Goal: Task Accomplishment & Management: Complete application form

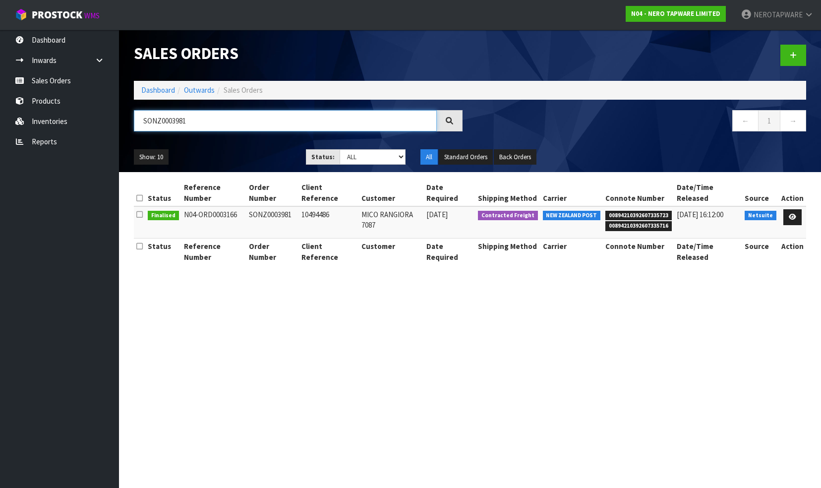
drag, startPoint x: 187, startPoint y: 121, endPoint x: 128, endPoint y: 123, distance: 59.6
click at [128, 123] on div "SONZ0003981" at bounding box center [298, 124] width 344 height 29
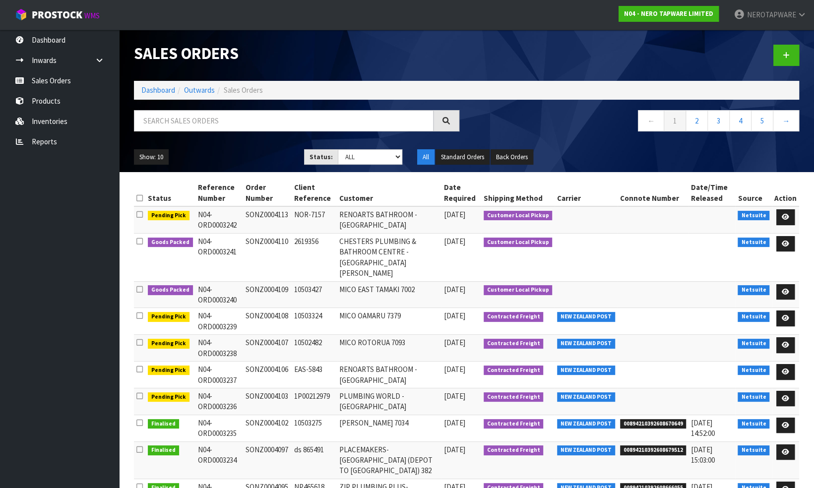
click at [440, 55] on h1 "Sales Orders" at bounding box center [296, 54] width 325 height 18
click at [787, 52] on icon at bounding box center [786, 55] width 7 height 7
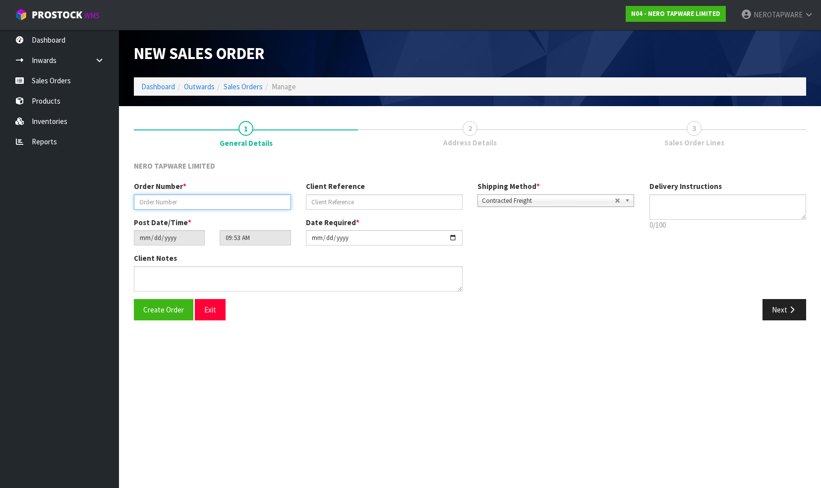
click at [156, 198] on input "text" at bounding box center [212, 201] width 157 height 15
paste input "SONZ0003729"
type input "SONZ0003729"
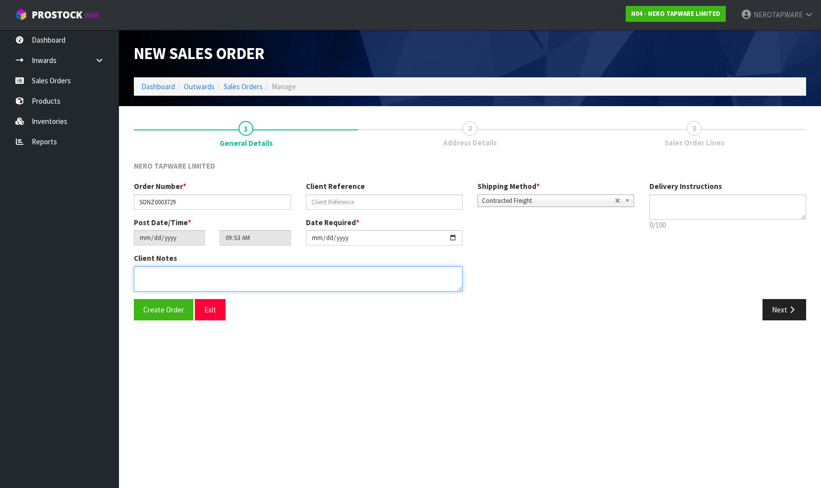
click at [160, 277] on textarea at bounding box center [298, 278] width 329 height 25
type textarea "CUSTOMER PICK UP WITH"
click at [209, 311] on button "Exit" at bounding box center [210, 309] width 31 height 21
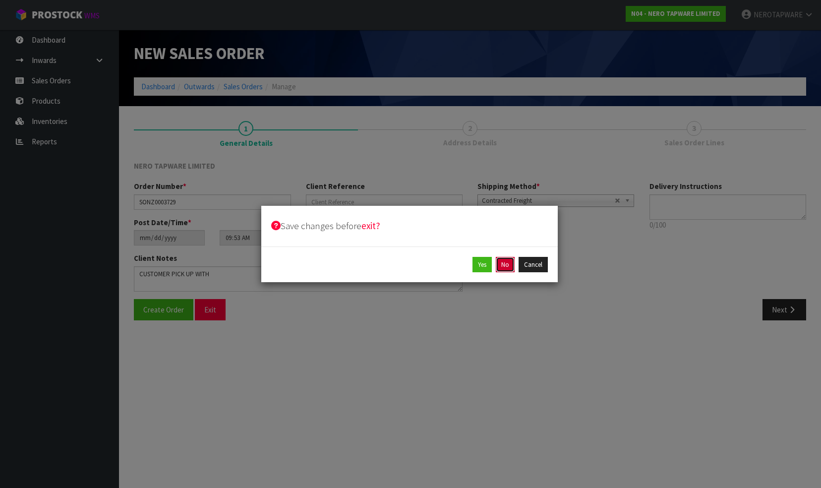
click at [506, 262] on button "No" at bounding box center [505, 265] width 19 height 16
